Goal: Information Seeking & Learning: Learn about a topic

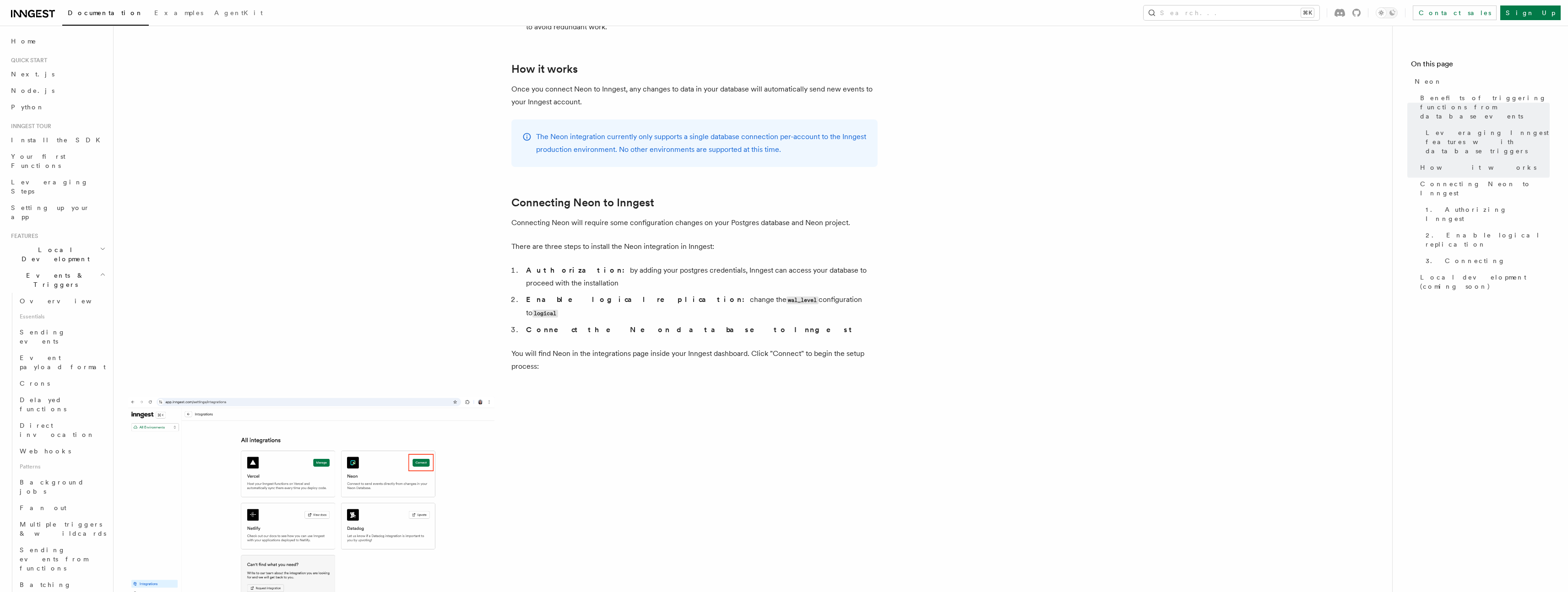
scroll to position [441, 0]
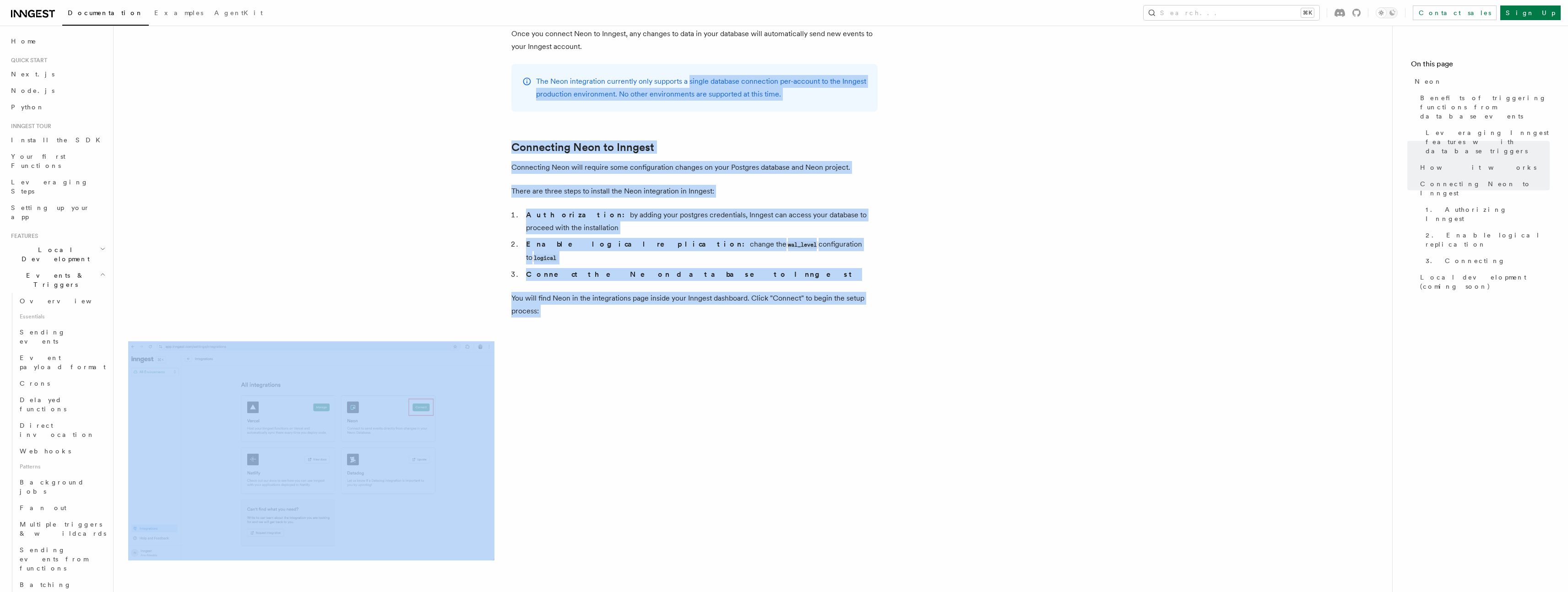
drag, startPoint x: 643, startPoint y: 287, endPoint x: 690, endPoint y: 75, distance: 217.1
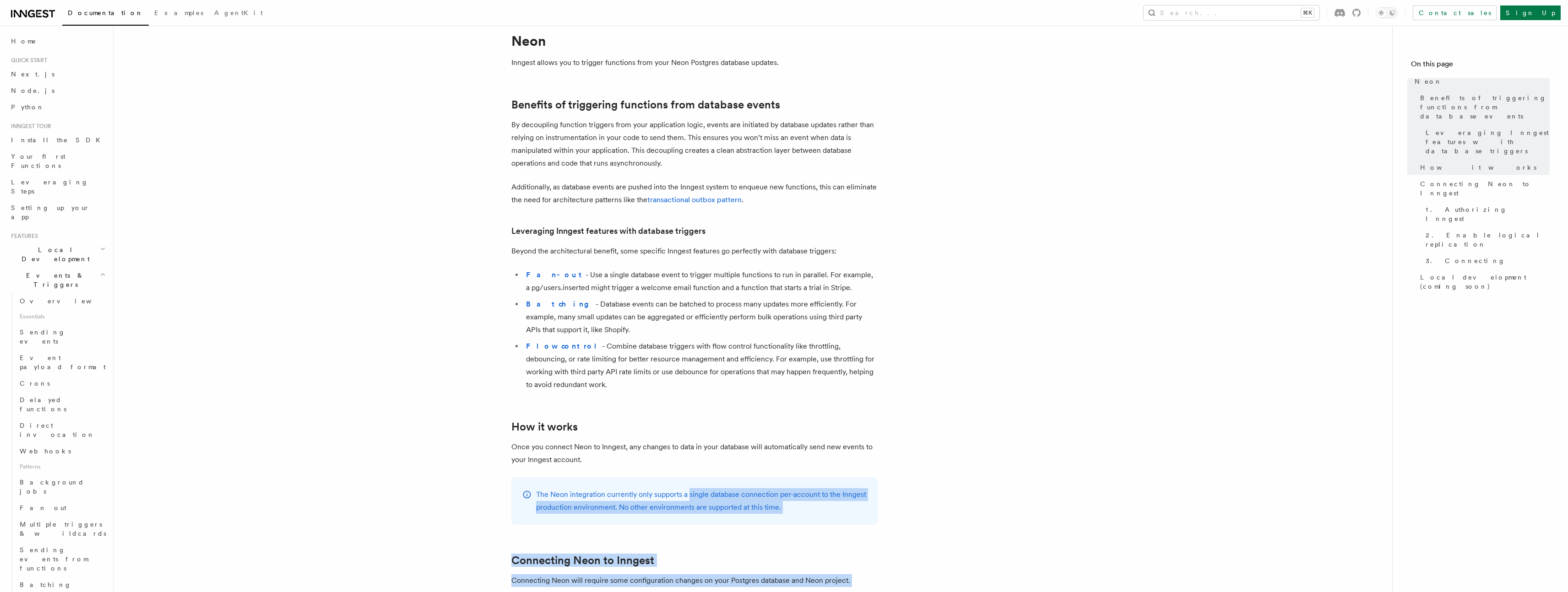
scroll to position [0, 0]
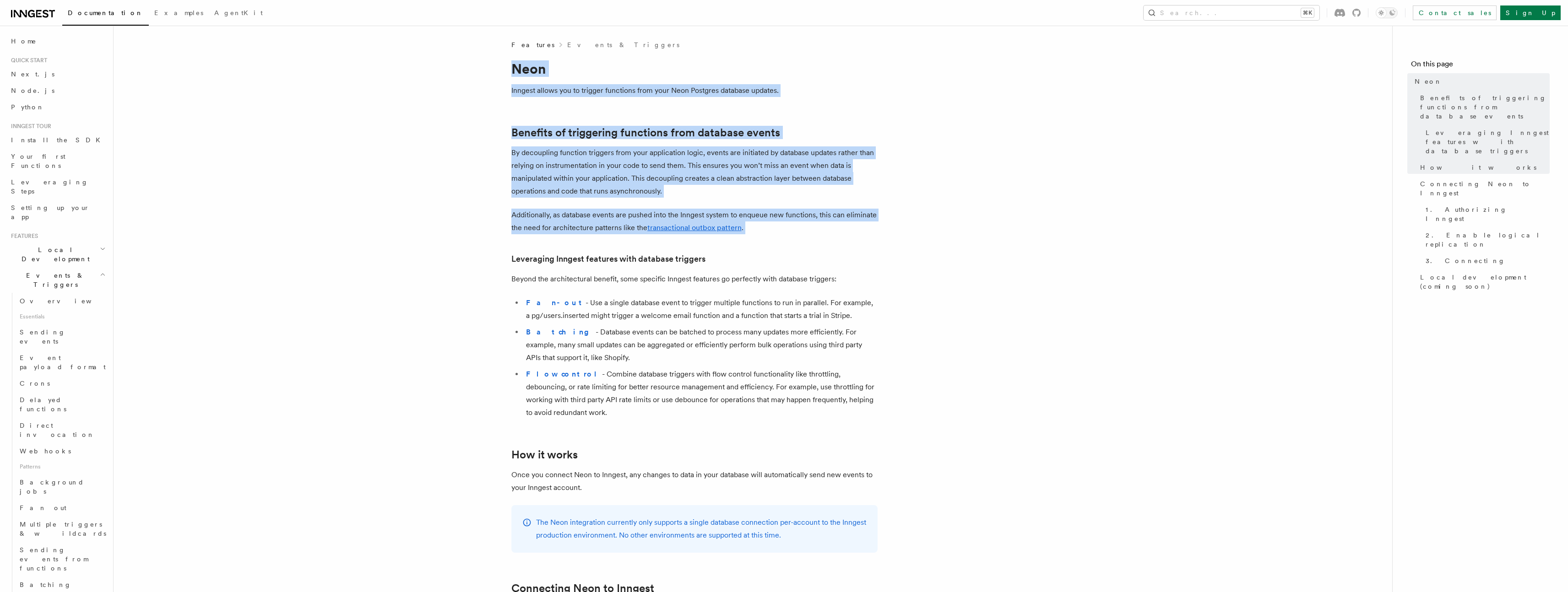
drag, startPoint x: 508, startPoint y: 62, endPoint x: 684, endPoint y: 241, distance: 251.0
click at [39, 355] on span "Event payload format" at bounding box center [62, 363] width 86 height 16
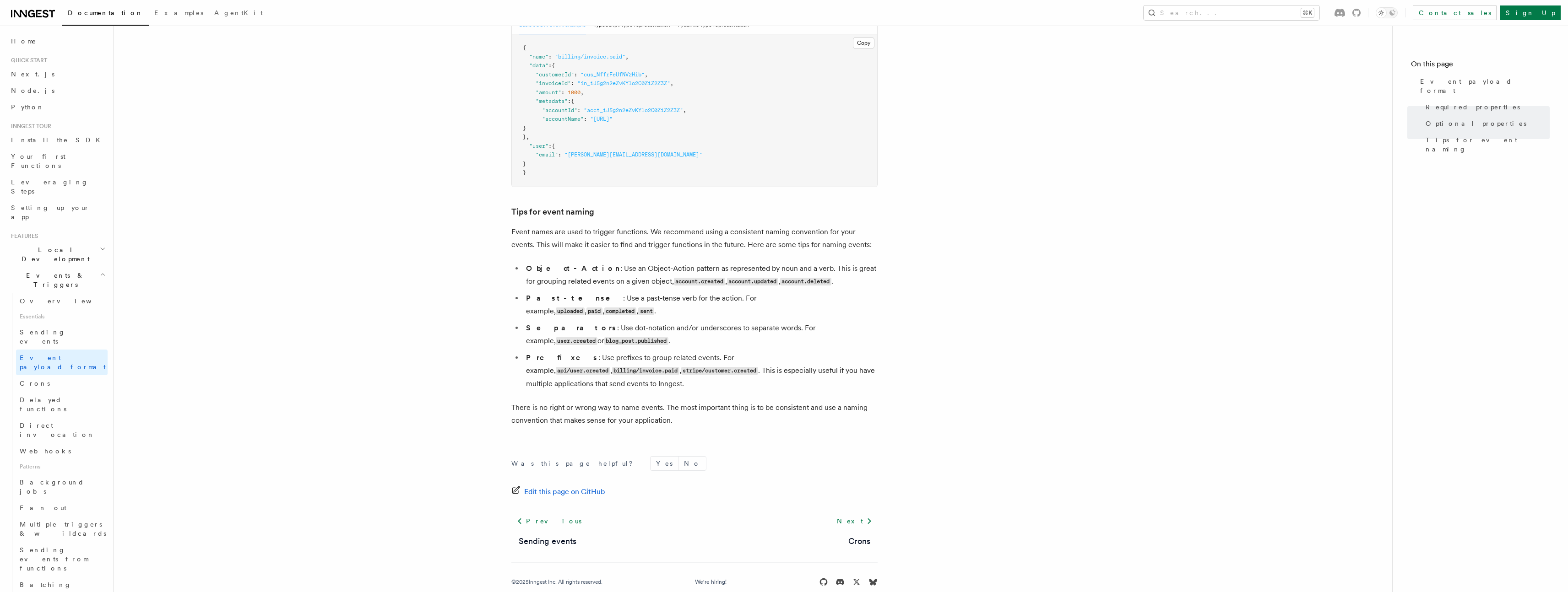
scroll to position [433, 0]
click at [51, 443] on link "Webhooks" at bounding box center [61, 451] width 92 height 16
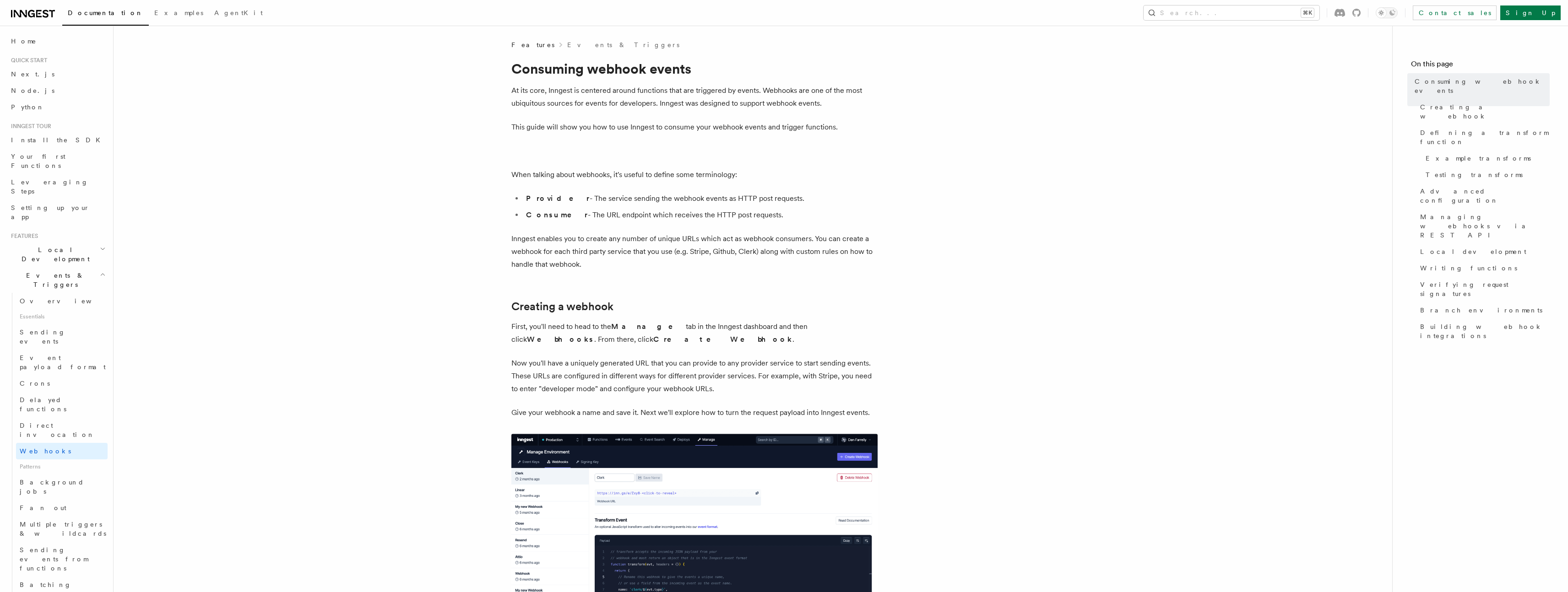
click at [62, 268] on h2 "Events & Triggers" at bounding box center [57, 280] width 100 height 26
click at [33, 102] on link "Python" at bounding box center [57, 107] width 100 height 16
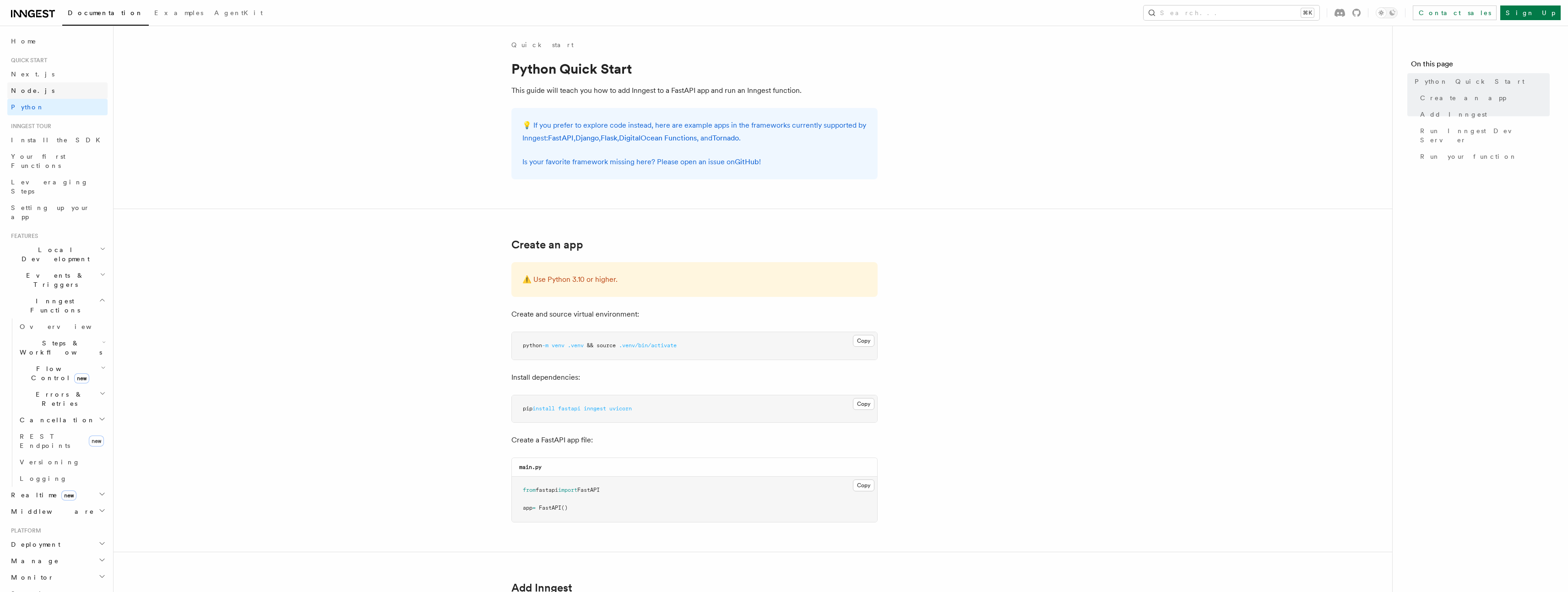
click at [34, 91] on link "Node.js" at bounding box center [57, 91] width 100 height 16
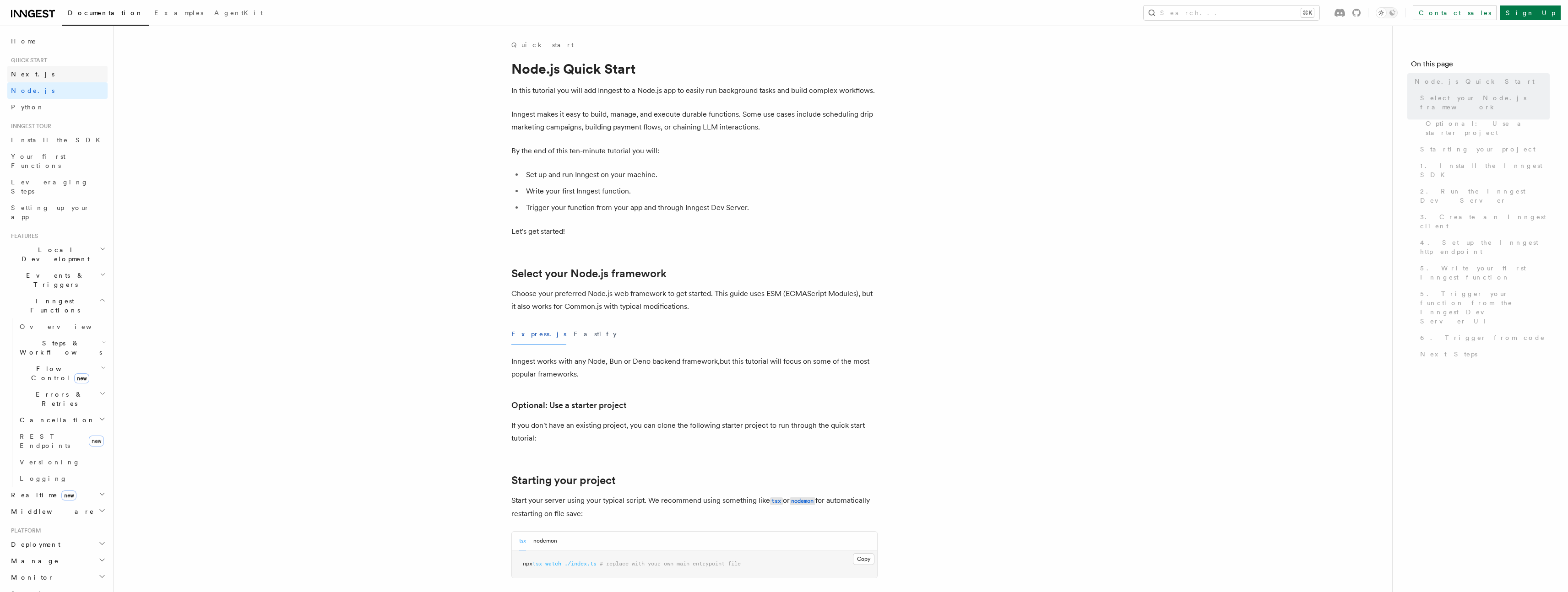
click at [32, 76] on link "Next.js" at bounding box center [57, 74] width 100 height 16
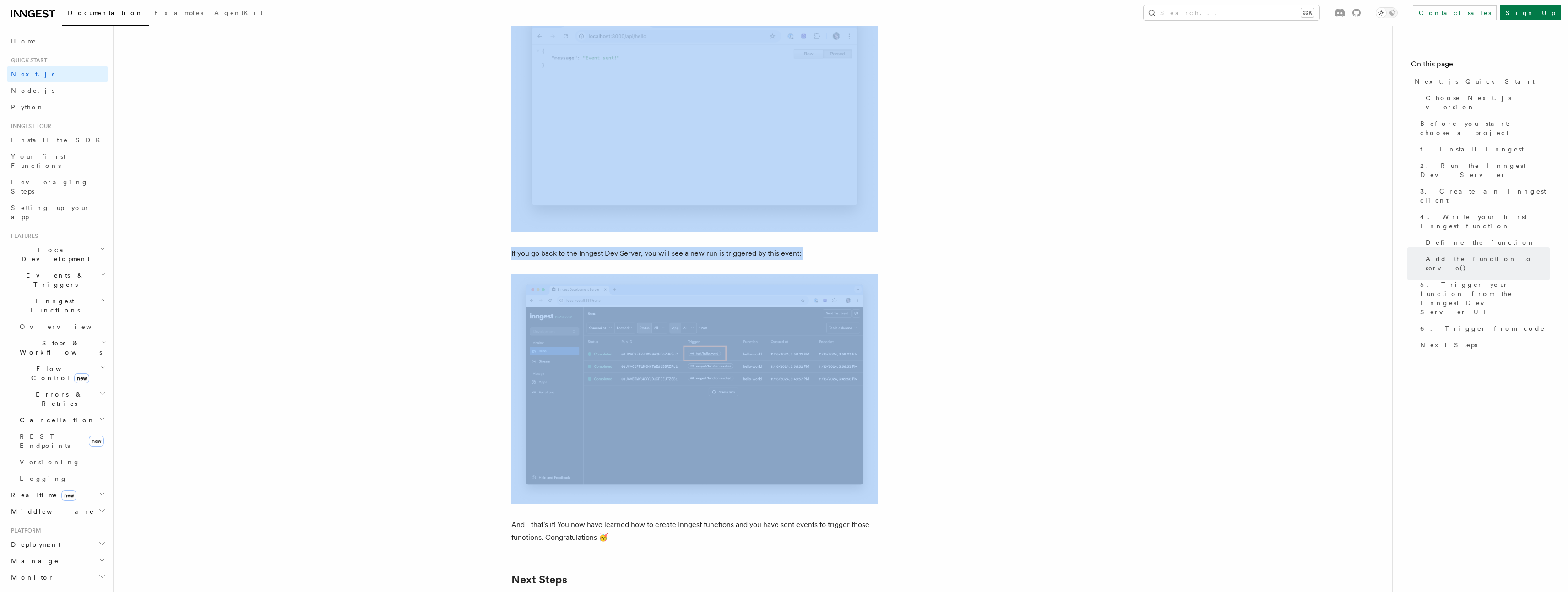
scroll to position [5572, 0]
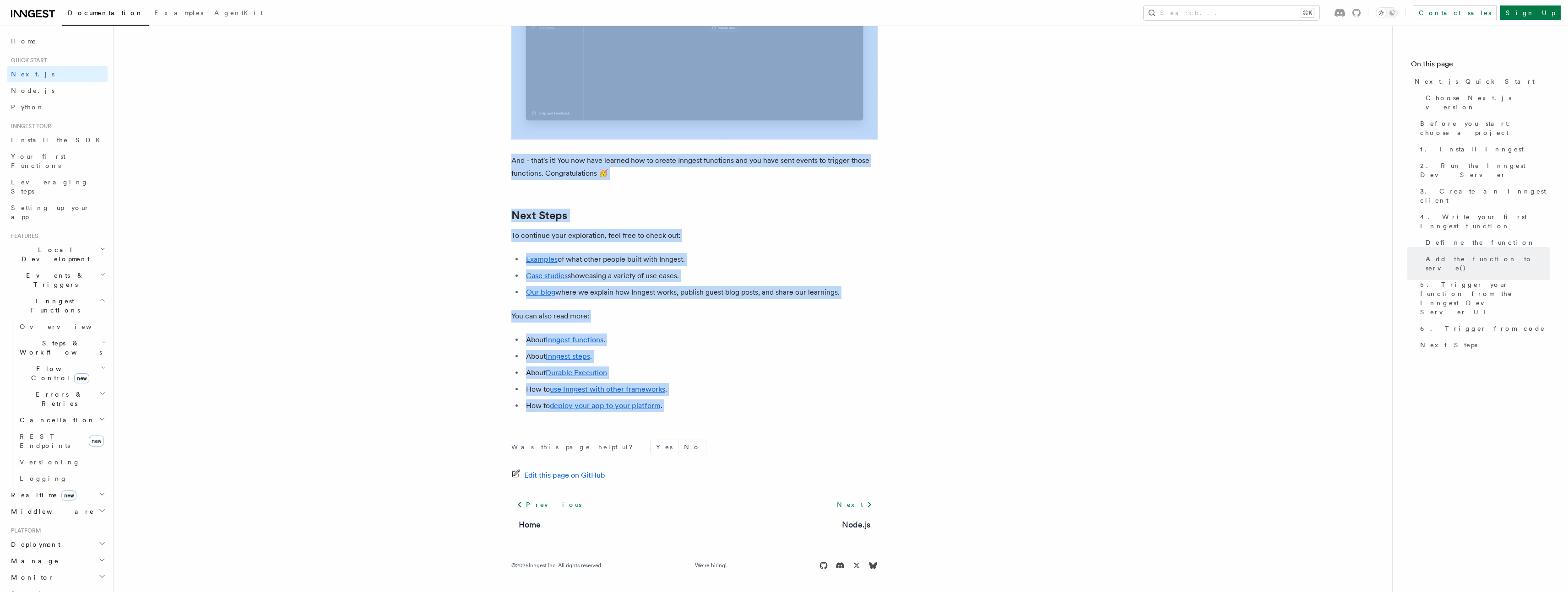
drag, startPoint x: 525, startPoint y: 89, endPoint x: 900, endPoint y: 448, distance: 519.1
copy article "Next.js Quick Start In this tutorial you will add Inngest to a Next.js app to s…"
click at [586, 369] on link "Durable Execution" at bounding box center [576, 372] width 61 height 8
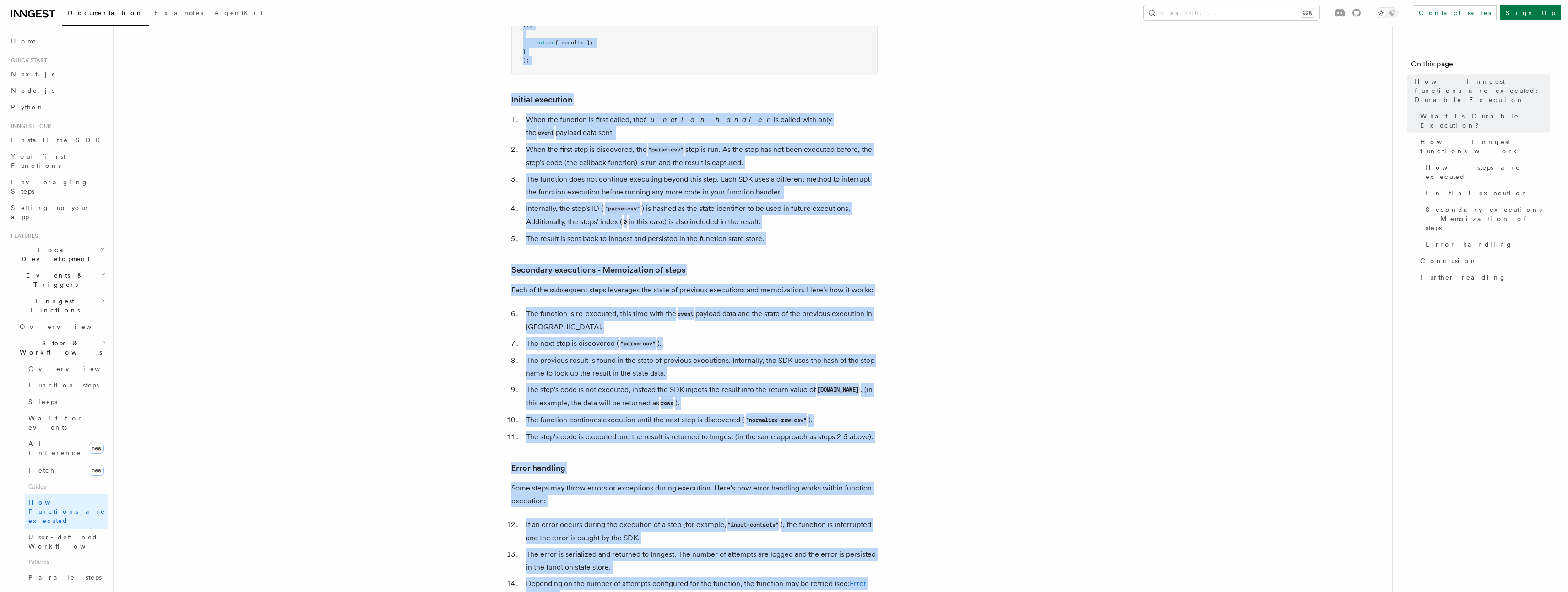
scroll to position [1575, 0]
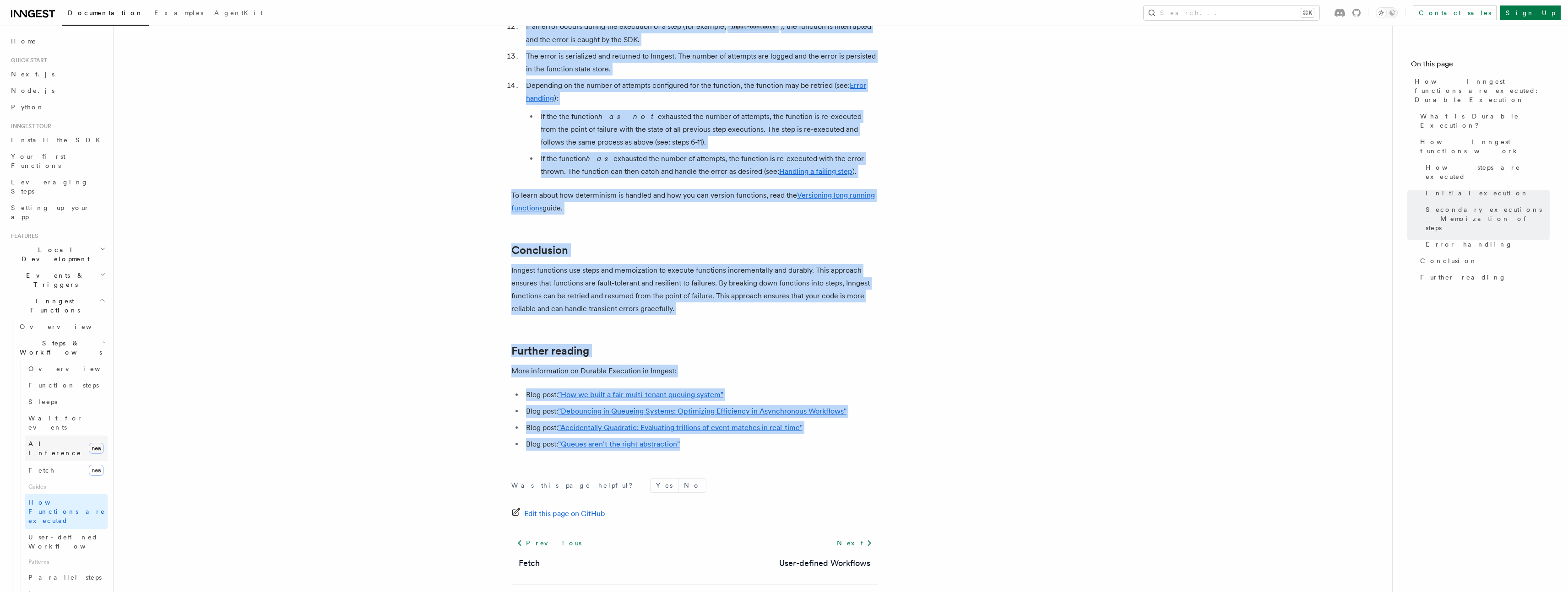
click at [42, 440] on span "AI Inference" at bounding box center [55, 448] width 53 height 16
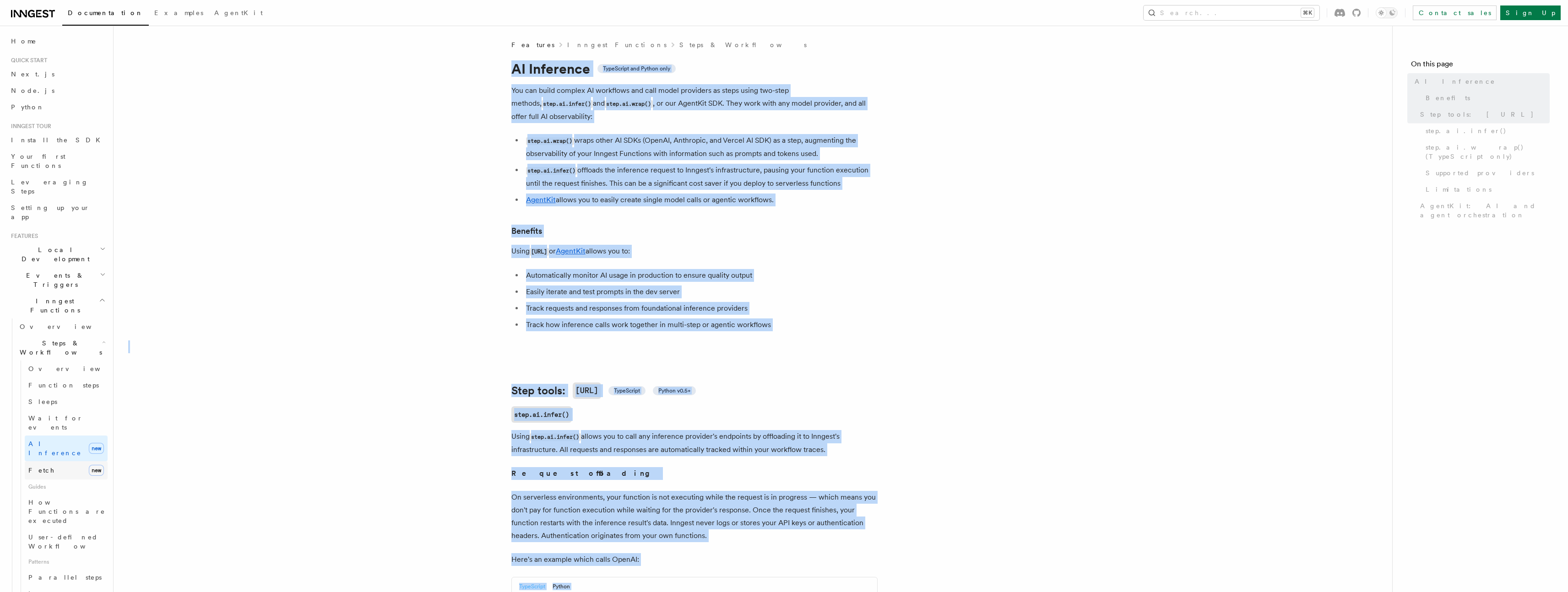
click at [38, 466] on span "Fetch" at bounding box center [41, 470] width 27 height 7
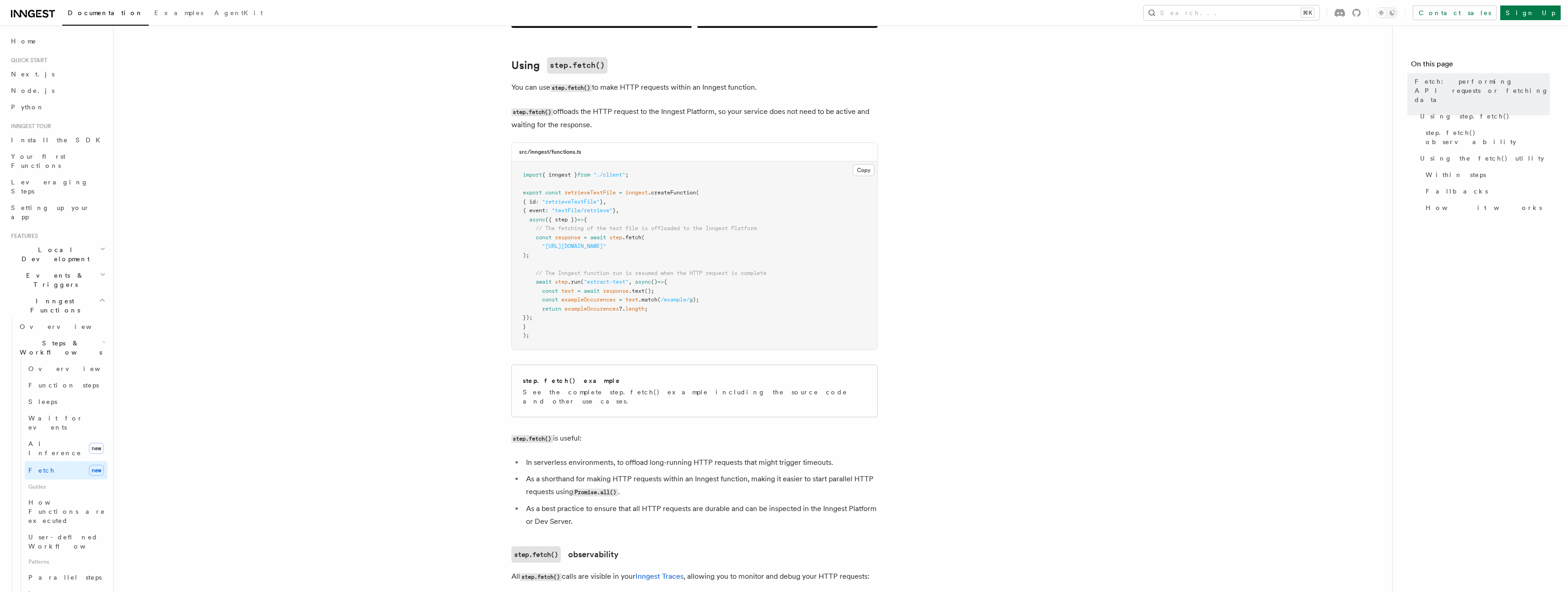
scroll to position [322, 0]
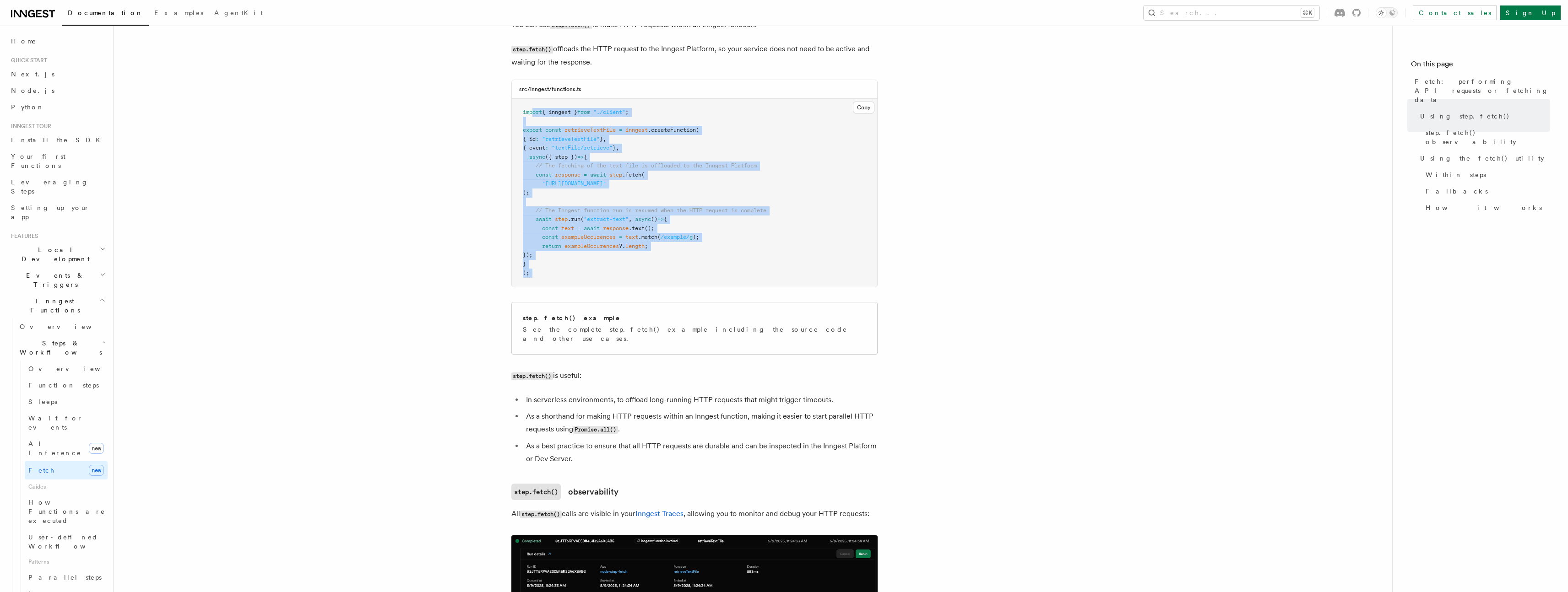
drag, startPoint x: 533, startPoint y: 108, endPoint x: 822, endPoint y: 295, distance: 344.2
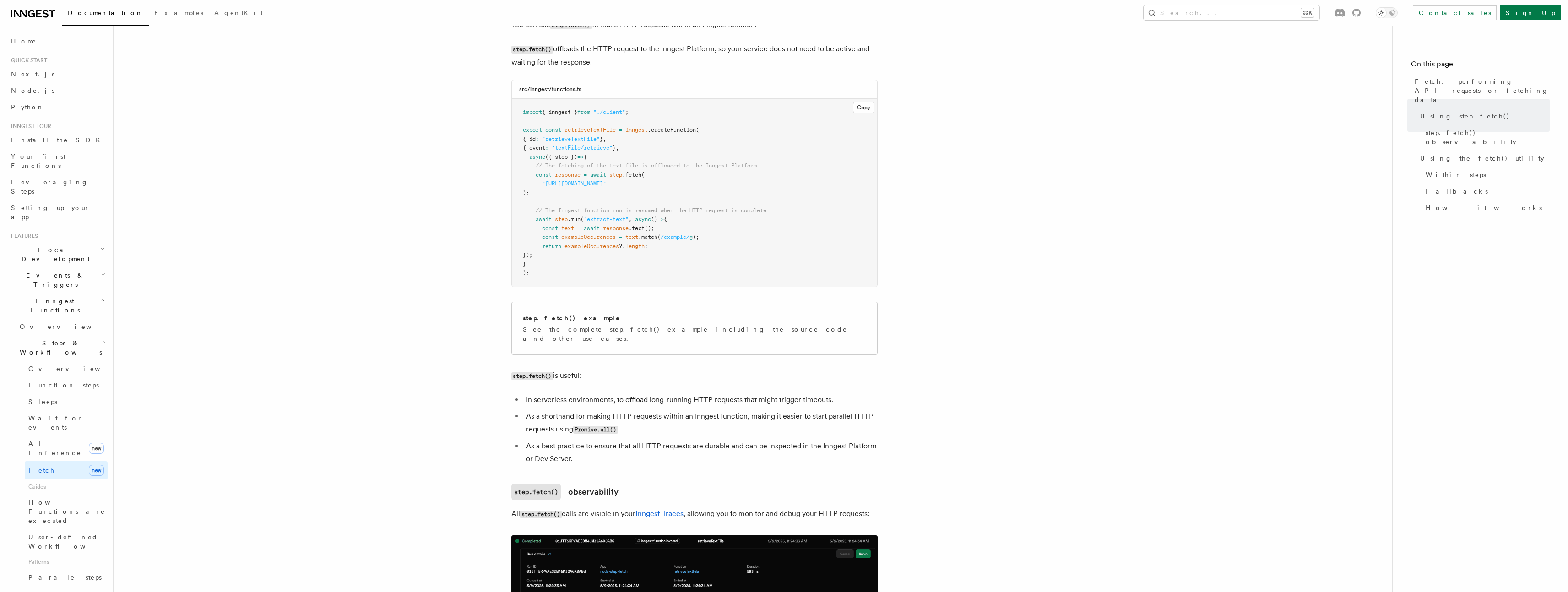
drag, startPoint x: 867, startPoint y: 247, endPoint x: 851, endPoint y: 87, distance: 160.8
click at [867, 247] on pre "import { inngest } from "./client" ; export const retrieveTextFile = inngest .c…" at bounding box center [694, 192] width 365 height 188
drag, startPoint x: 851, startPoint y: 77, endPoint x: 862, endPoint y: 84, distance: 13.0
click at [868, 101] on button "Copy Copied" at bounding box center [863, 105] width 21 height 12
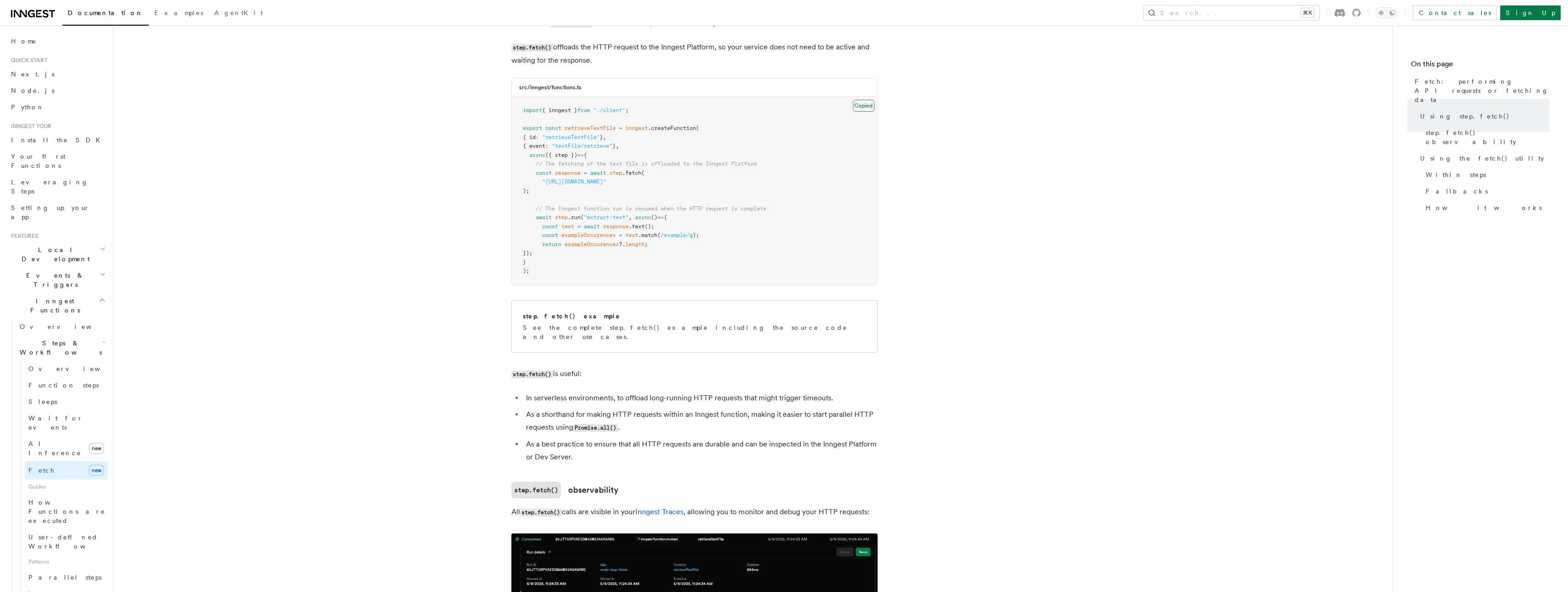
click at [868, 101] on button "Copy Copied" at bounding box center [863, 105] width 21 height 12
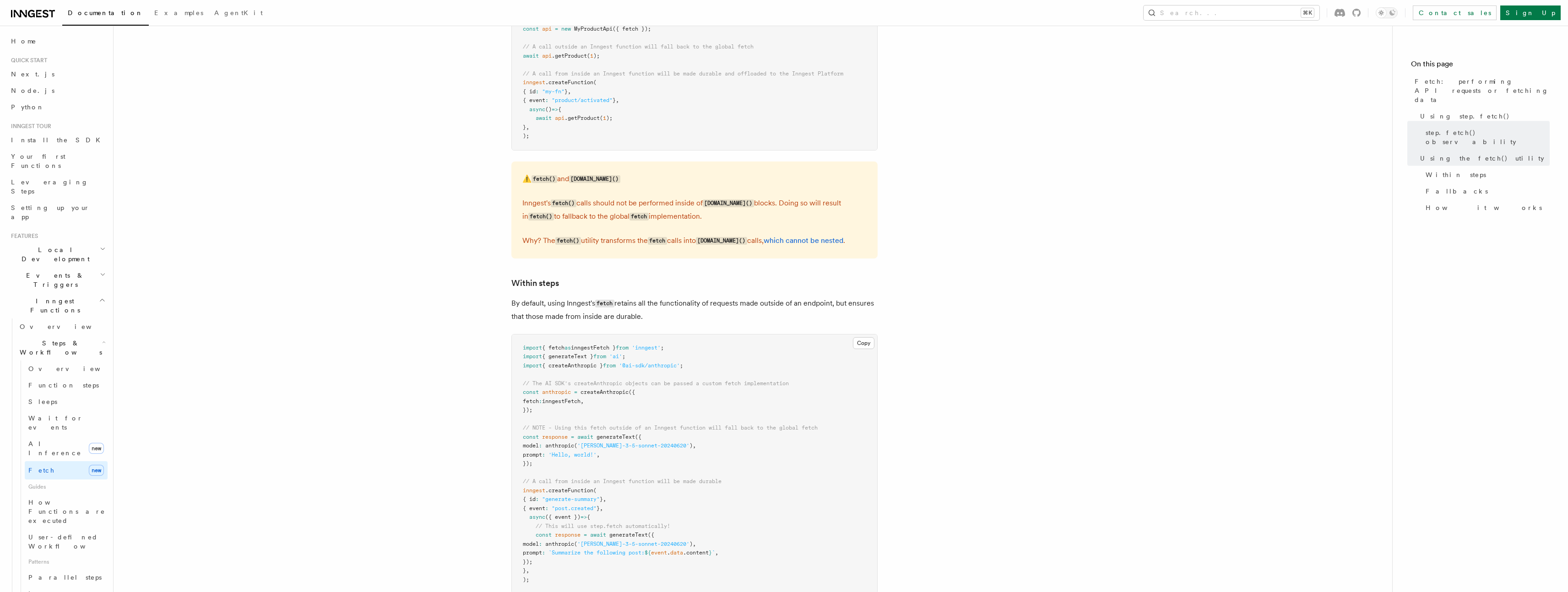
scroll to position [1410, 0]
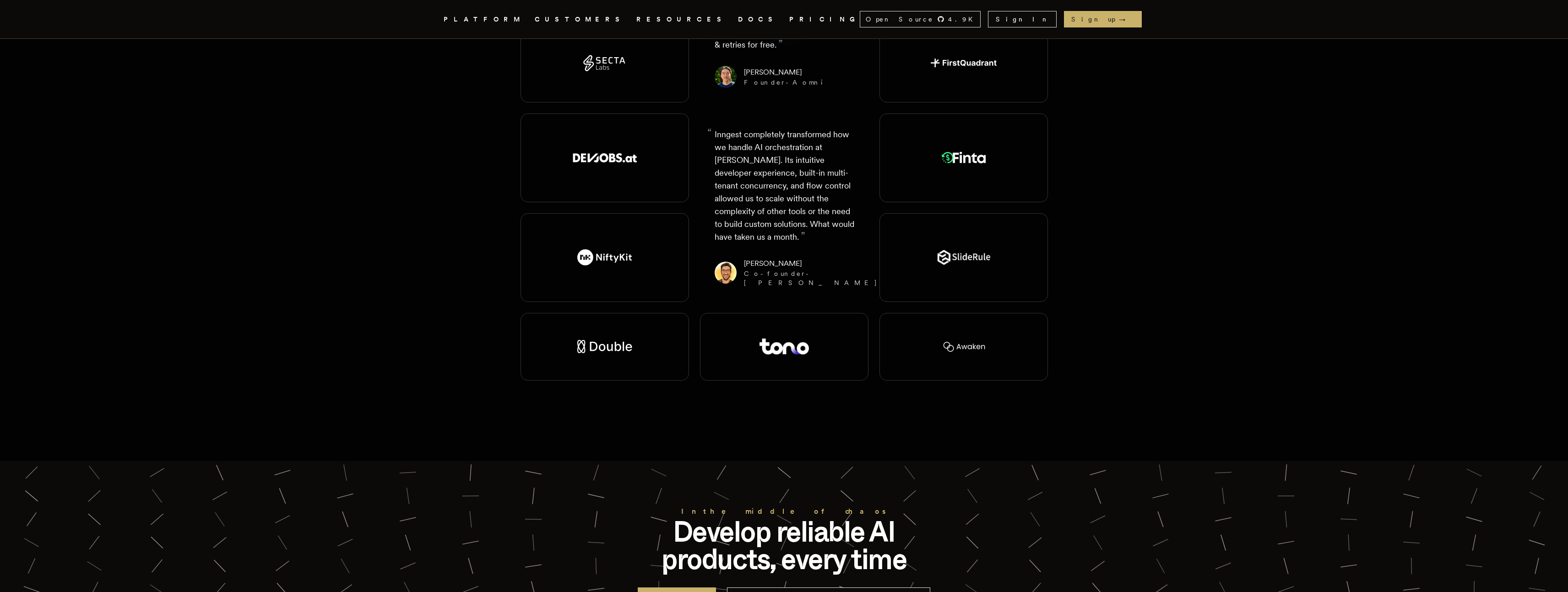
scroll to position [1737, 0]
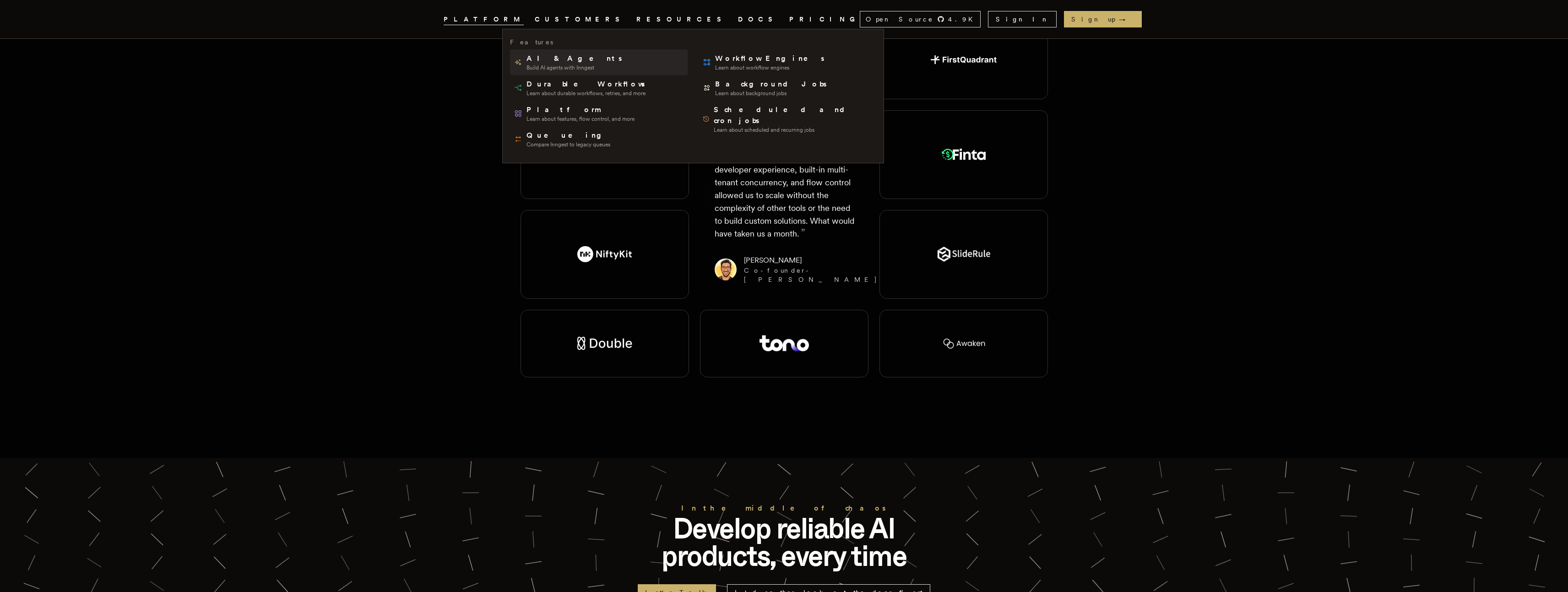
click at [569, 62] on span "AI & Agents" at bounding box center [575, 59] width 97 height 11
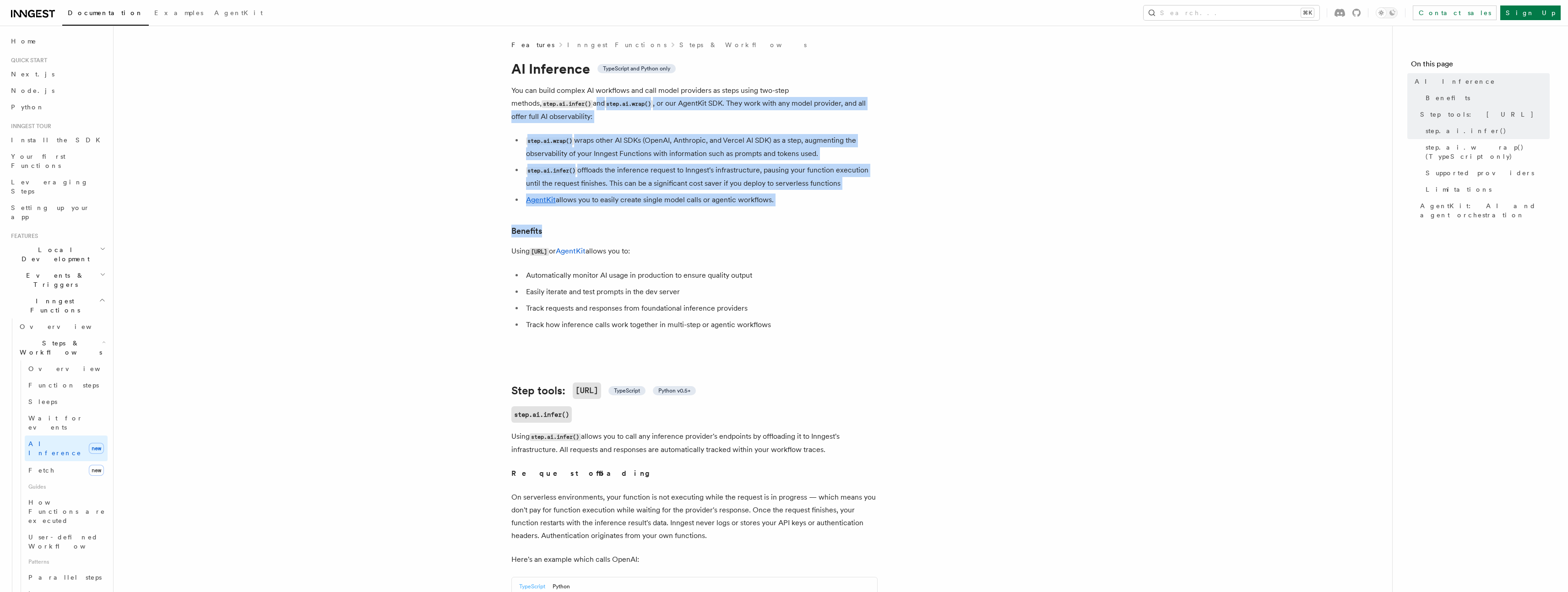
drag, startPoint x: 593, startPoint y: 120, endPoint x: 881, endPoint y: 214, distance: 303.0
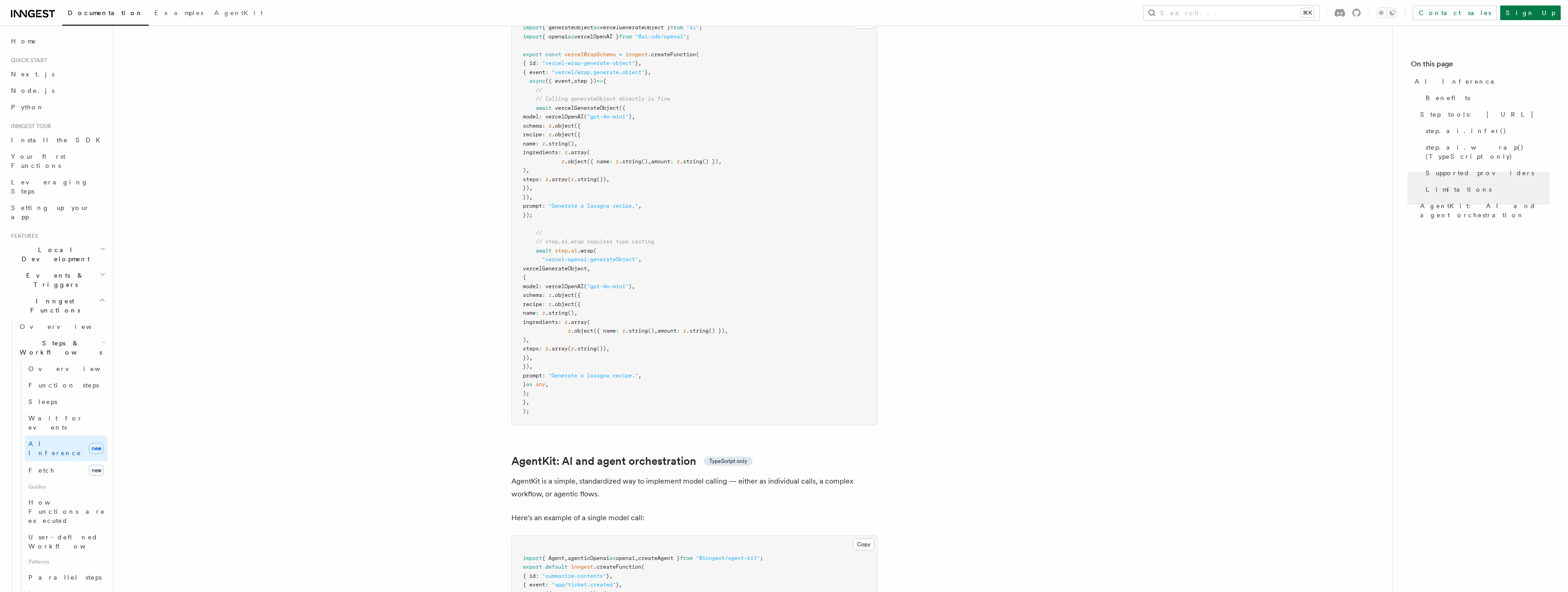
scroll to position [2582, 0]
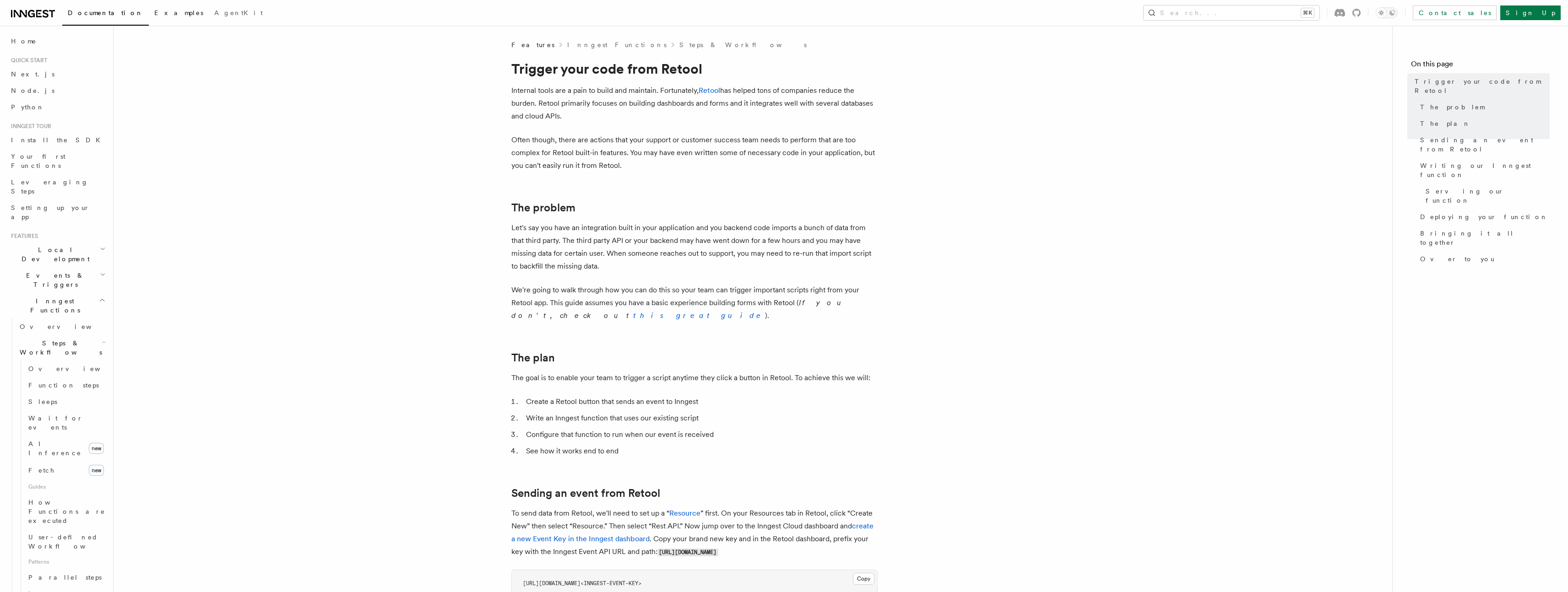
click at [154, 13] on link "Examples" at bounding box center [178, 14] width 60 height 22
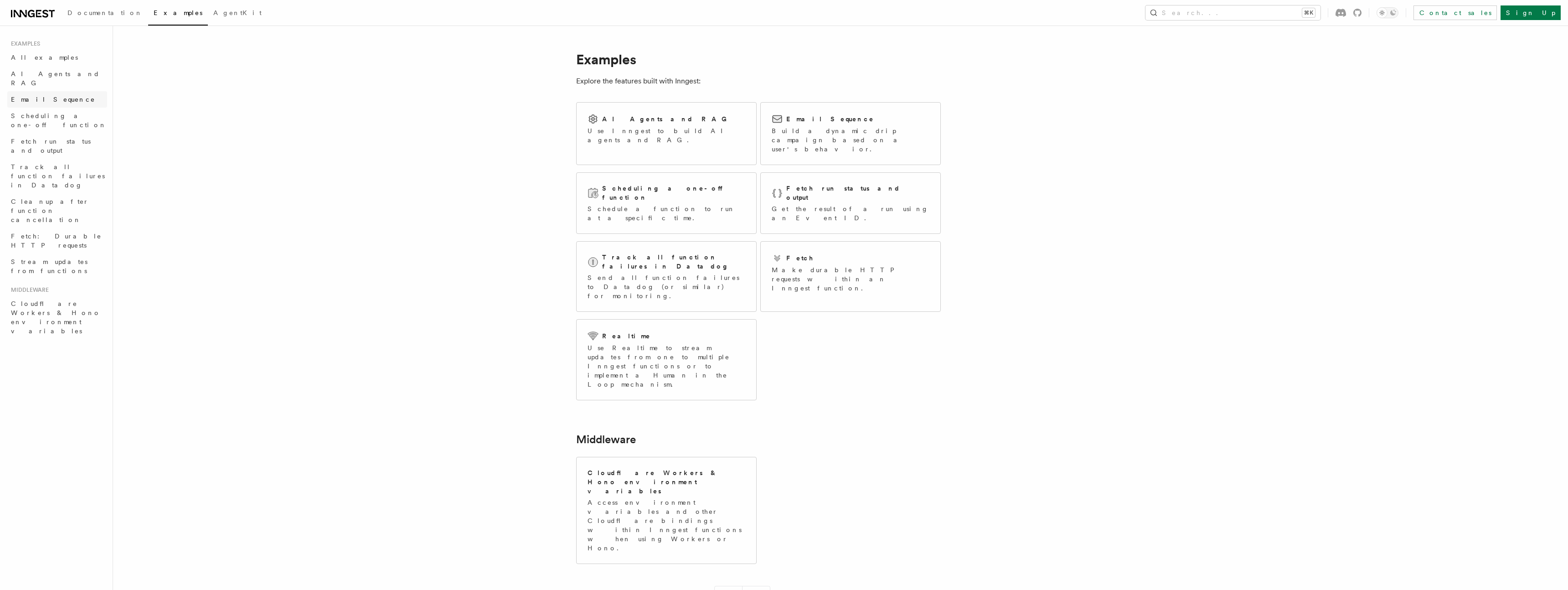
click at [43, 96] on span "Email Sequence" at bounding box center [53, 100] width 84 height 7
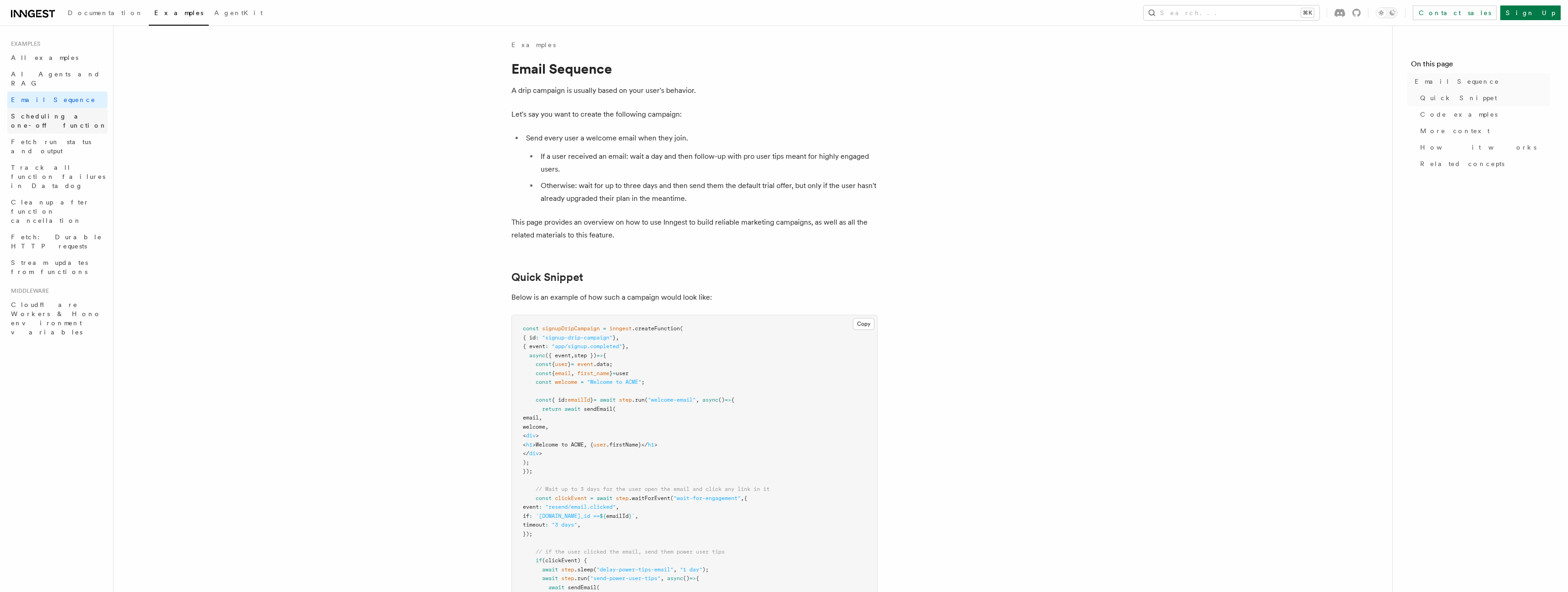
click at [49, 113] on span "Scheduling a one-off function" at bounding box center [59, 121] width 96 height 16
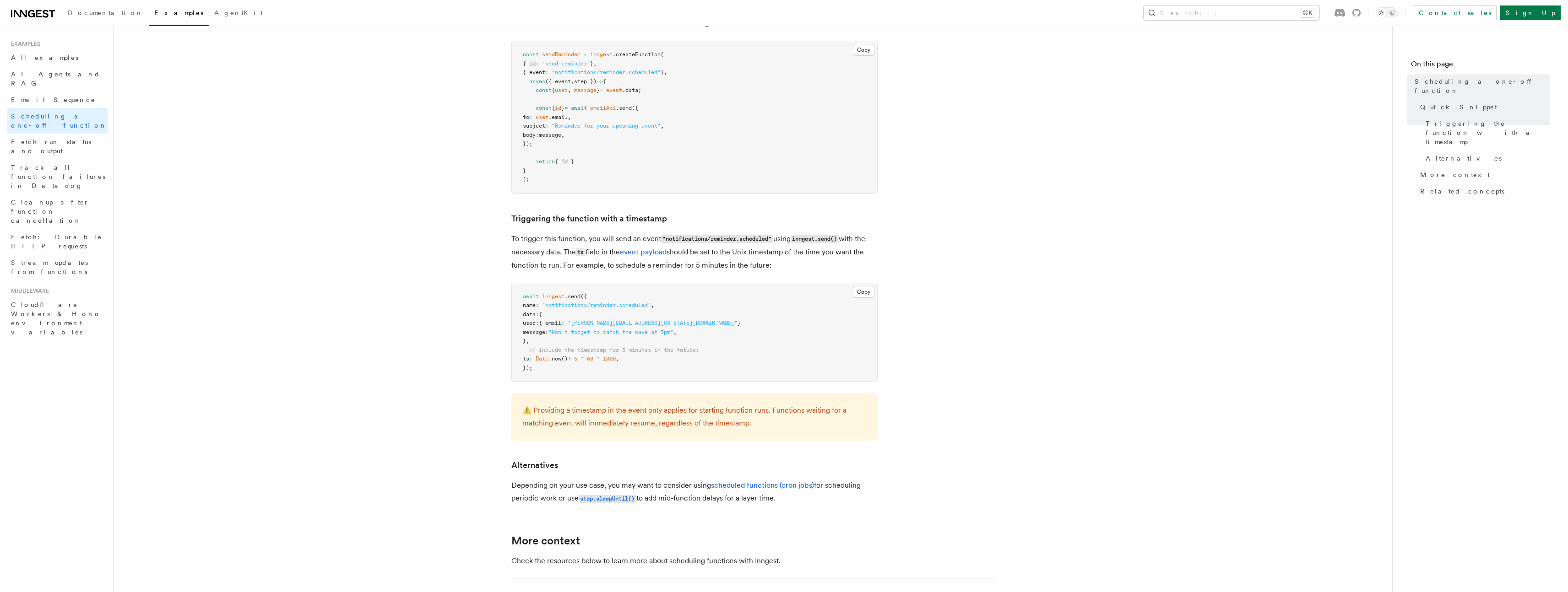
scroll to position [205, 0]
click at [84, 234] on span "Fetch: Durable HTTP requests" at bounding box center [56, 242] width 91 height 16
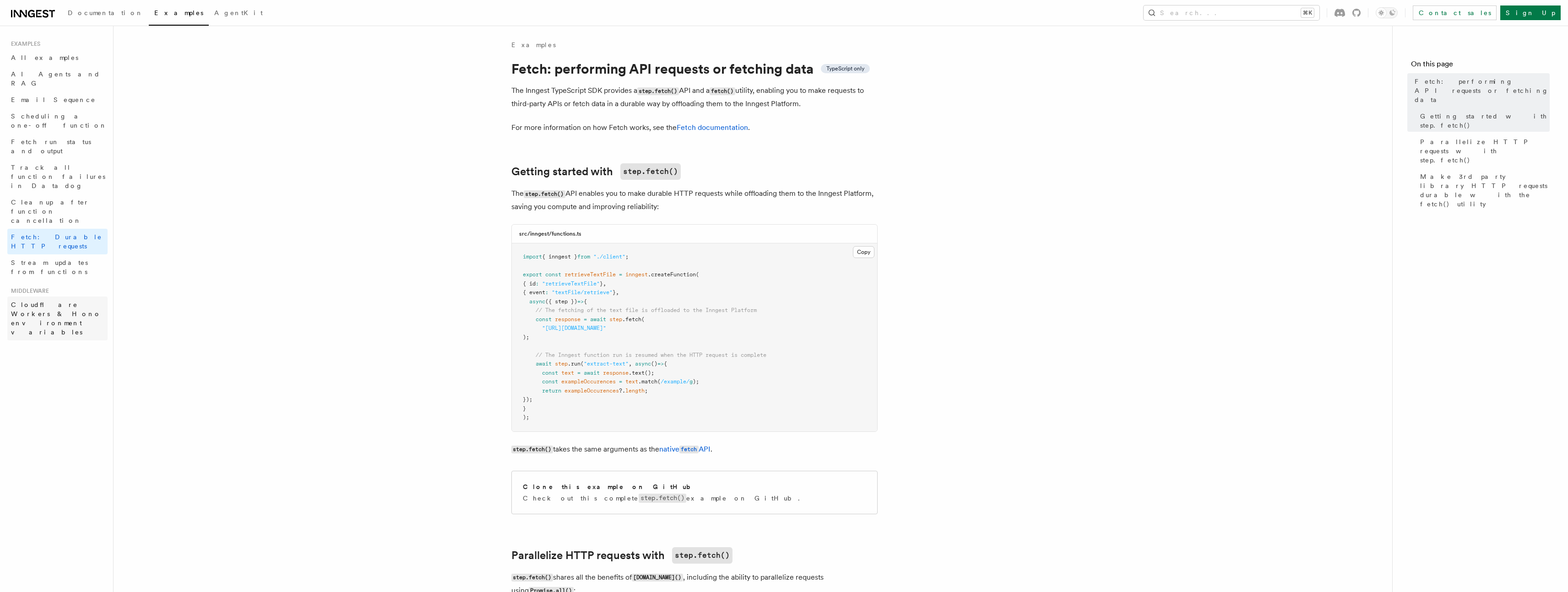
click at [54, 301] on span "Cloudflare Workers & Hono environment variables" at bounding box center [59, 319] width 96 height 37
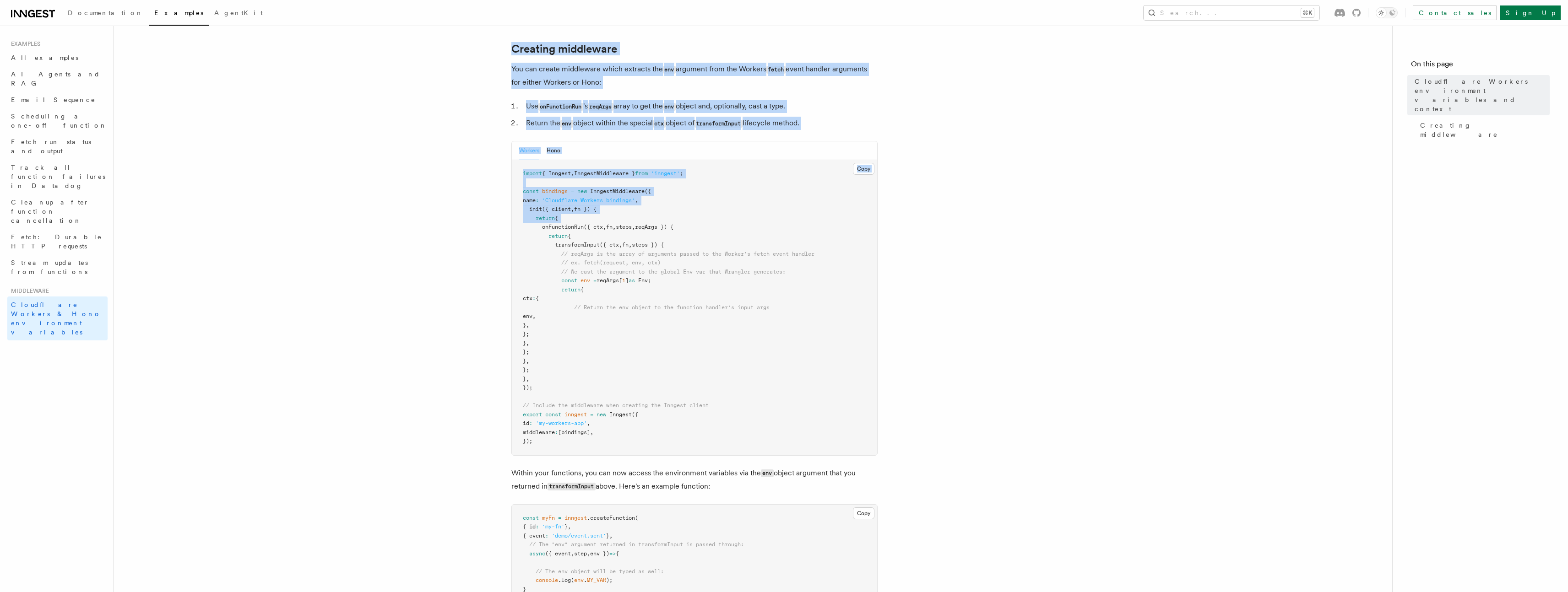
scroll to position [319, 0]
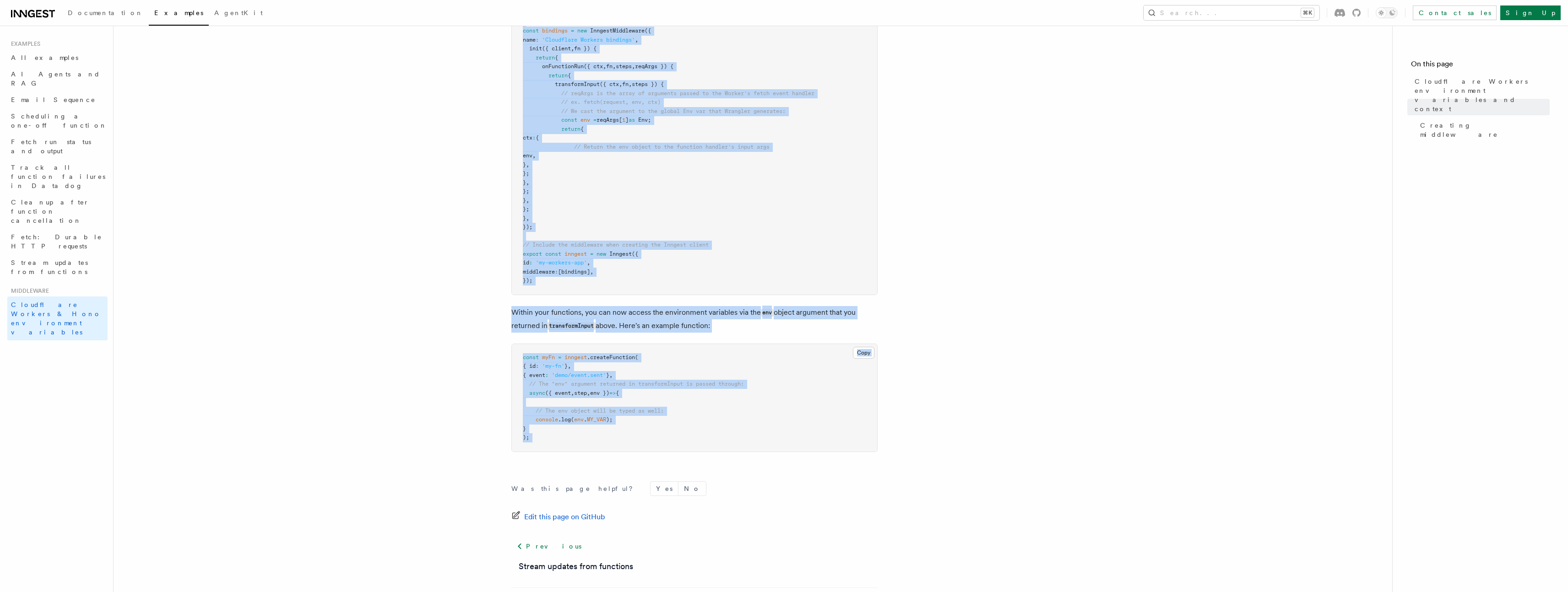
drag, startPoint x: 500, startPoint y: 59, endPoint x: 874, endPoint y: 452, distance: 542.5
click at [874, 452] on article "Middleware Cloudflare Workers environment variables and context Cloudflare Work…" at bounding box center [753, 177] width 1250 height 912
copy article "Cloudflare Workers environment variables and context Cloudflare Workers does no…"
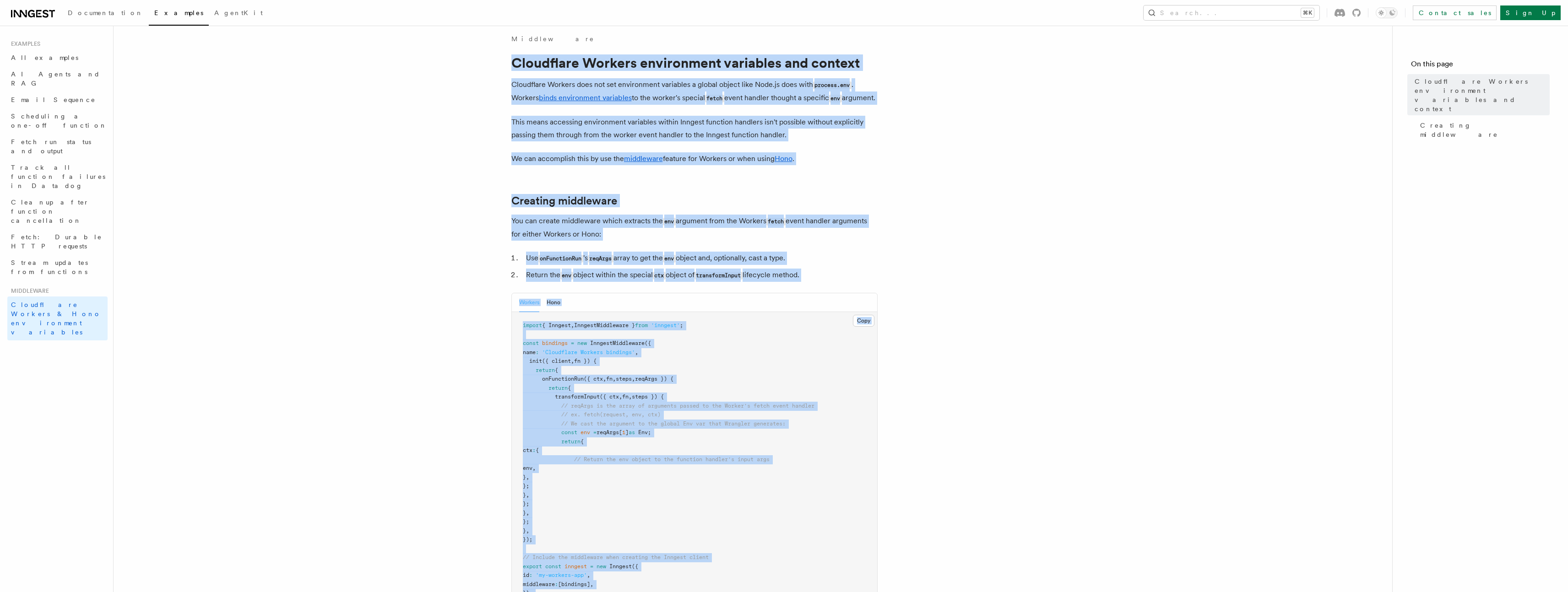
scroll to position [0, 0]
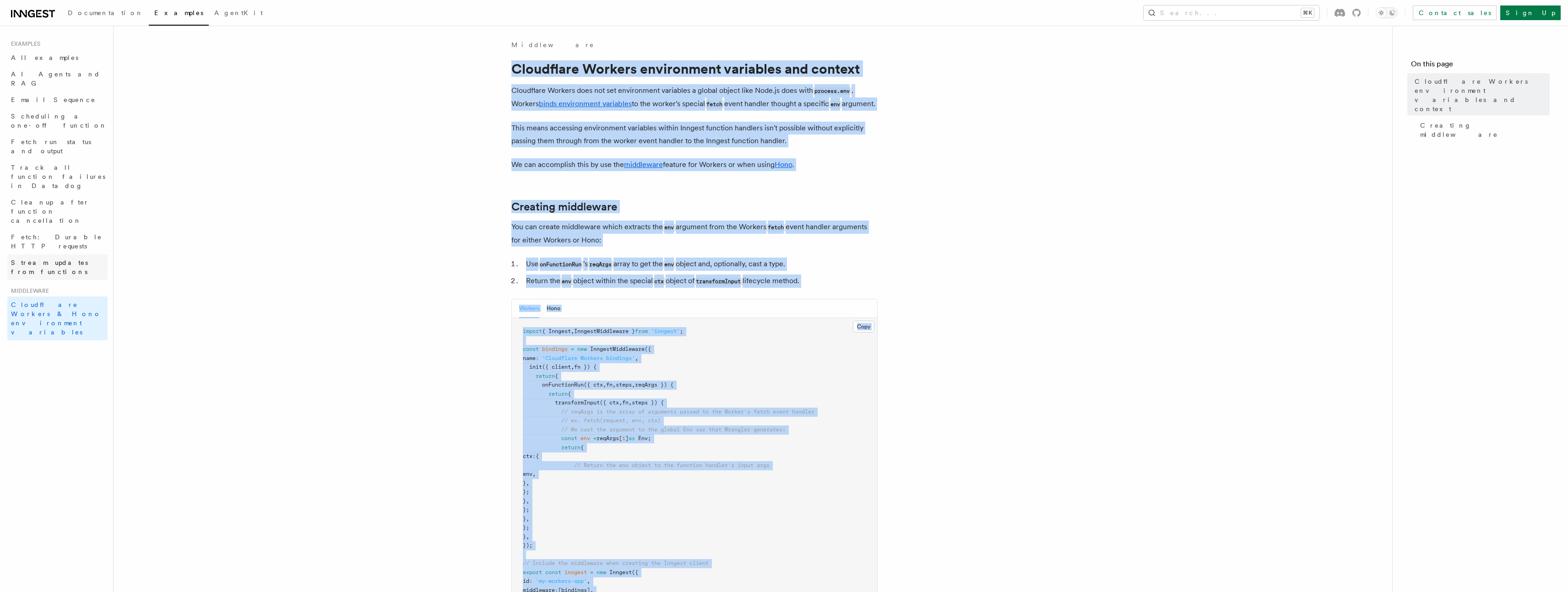
click at [71, 259] on span "Stream updates from functions" at bounding box center [50, 268] width 77 height 16
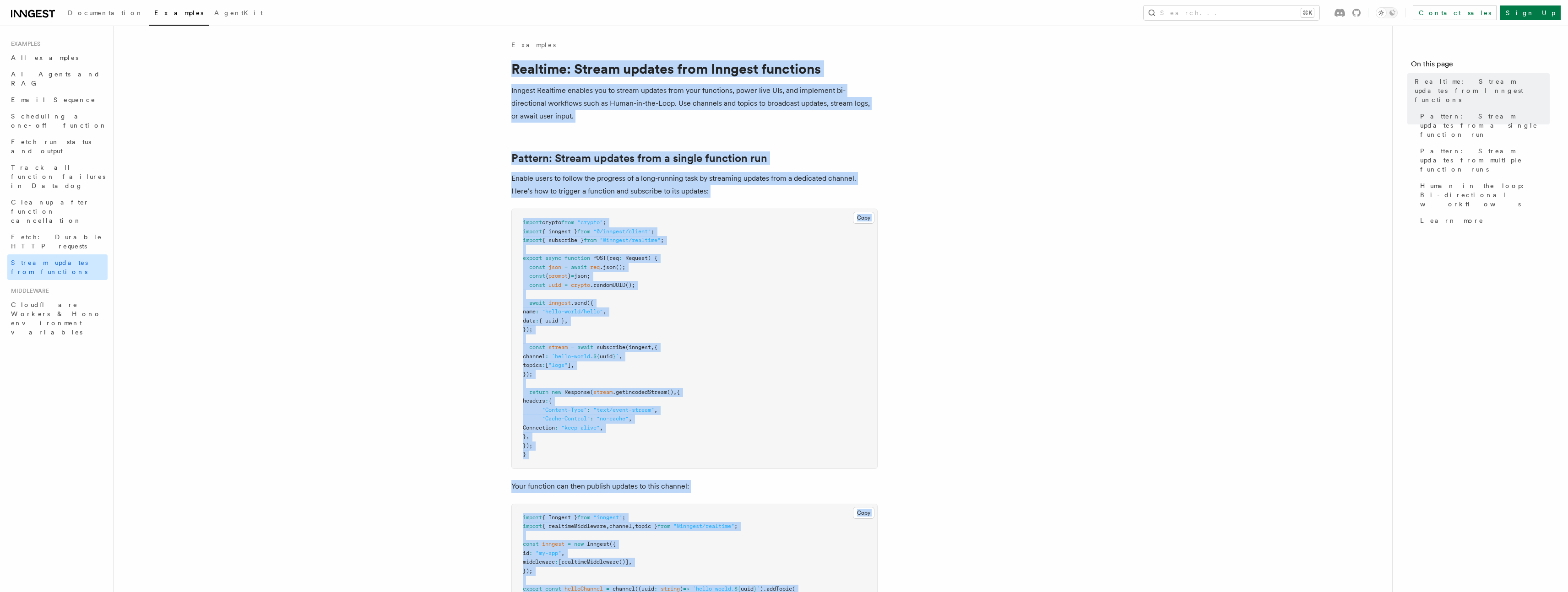
click at [82, 259] on span "Stream updates from functions" at bounding box center [50, 268] width 77 height 16
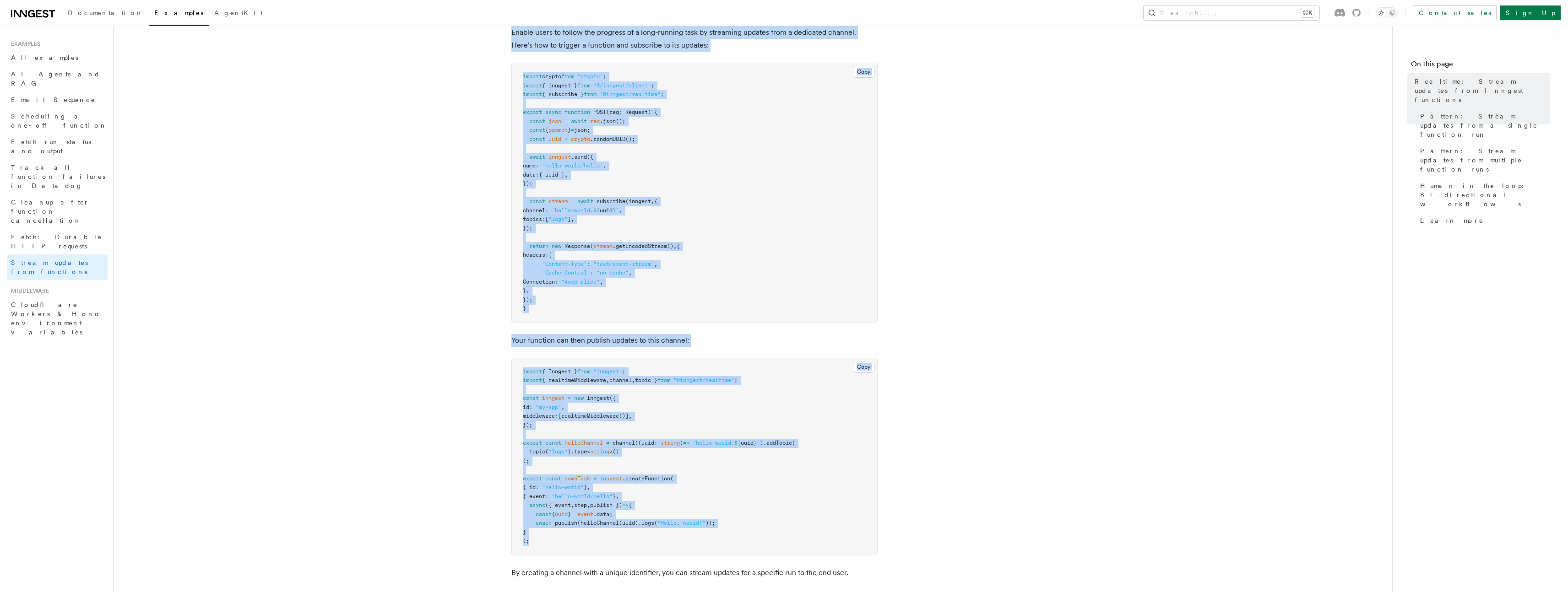
scroll to position [317, 0]
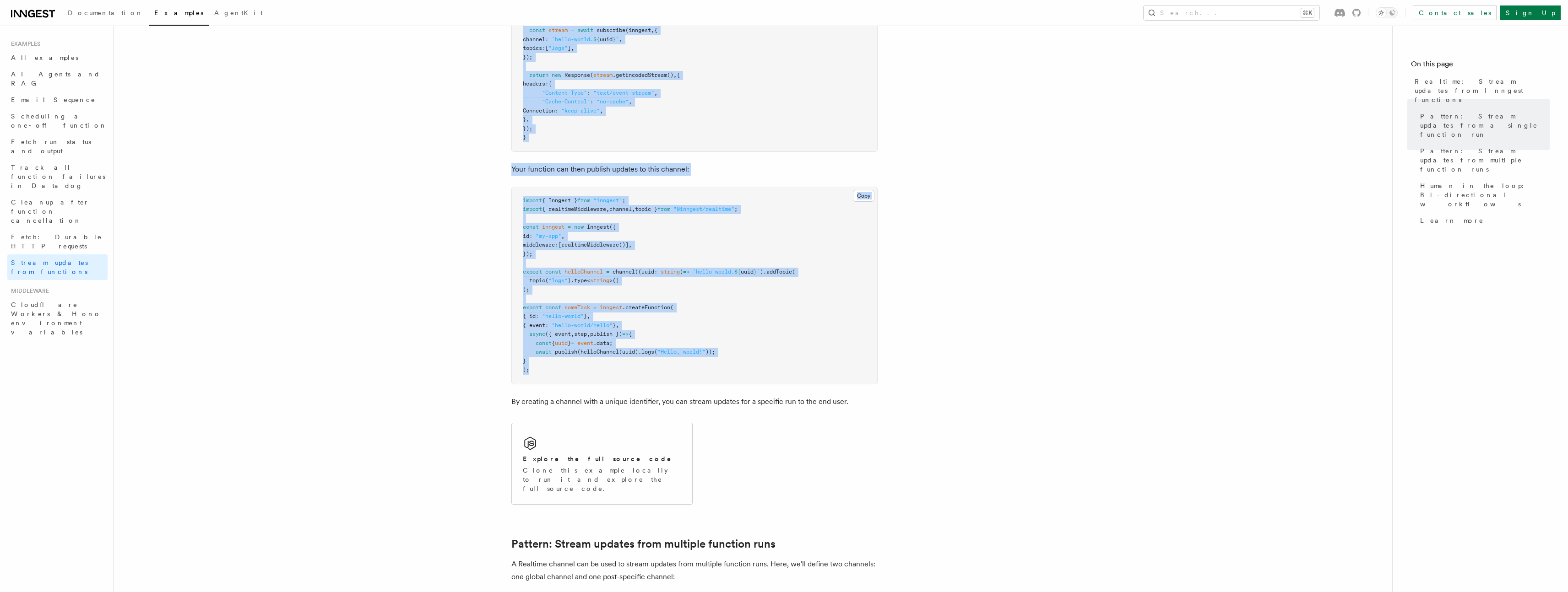
drag, startPoint x: 492, startPoint y: 67, endPoint x: 848, endPoint y: 380, distance: 474.0
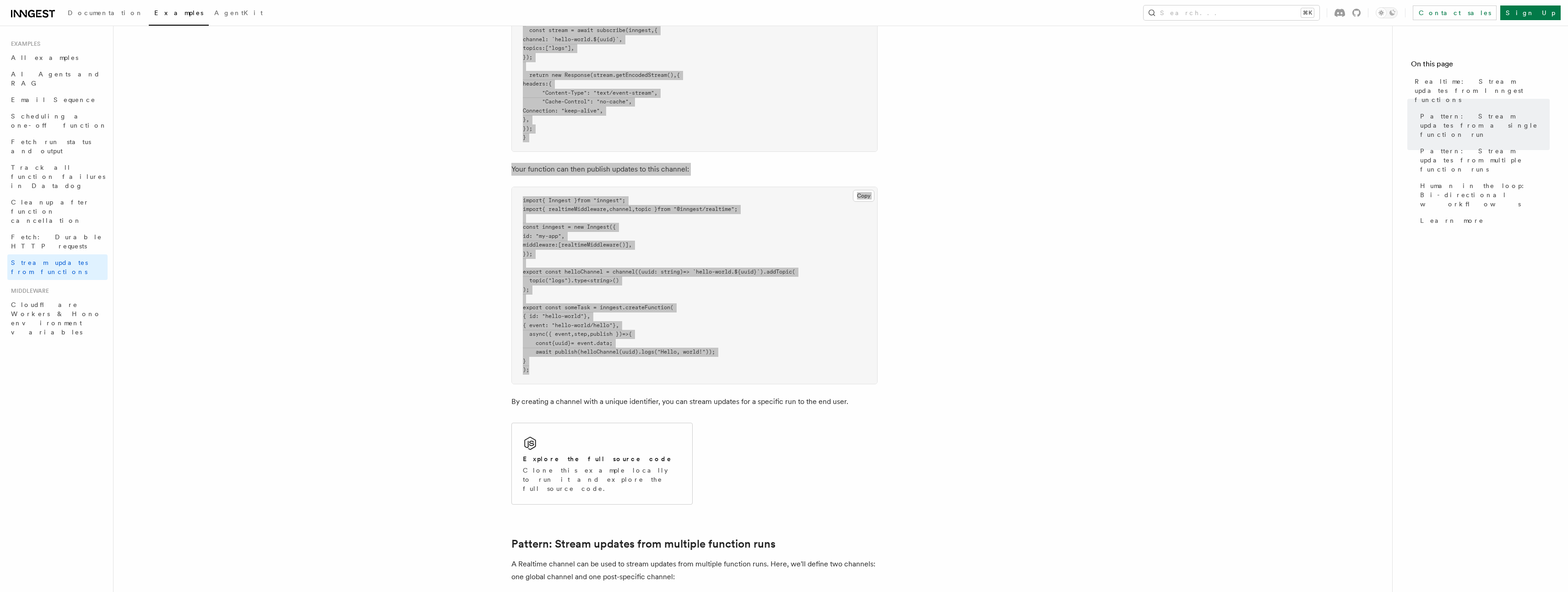
drag, startPoint x: 567, startPoint y: 492, endPoint x: 1385, endPoint y: 4, distance: 952.5
